Goal: Submit feedback/report problem: Submit feedback/report problem

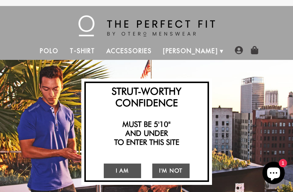
scroll to position [817, 0]
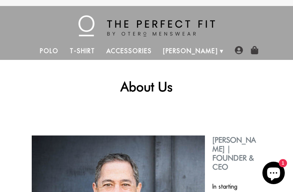
scroll to position [714, 0]
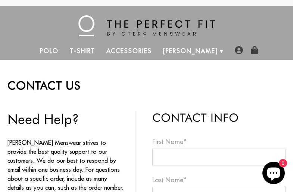
scroll to position [534, 0]
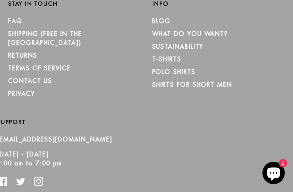
type textarea "Lo, Ip dolo si Amet, con A’e sed DOE te Incidid Utlabo. Et dolo magnaa eni admi…"
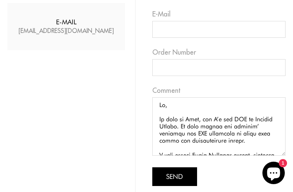
scroll to position [247, 0]
